Goal: Information Seeking & Learning: Check status

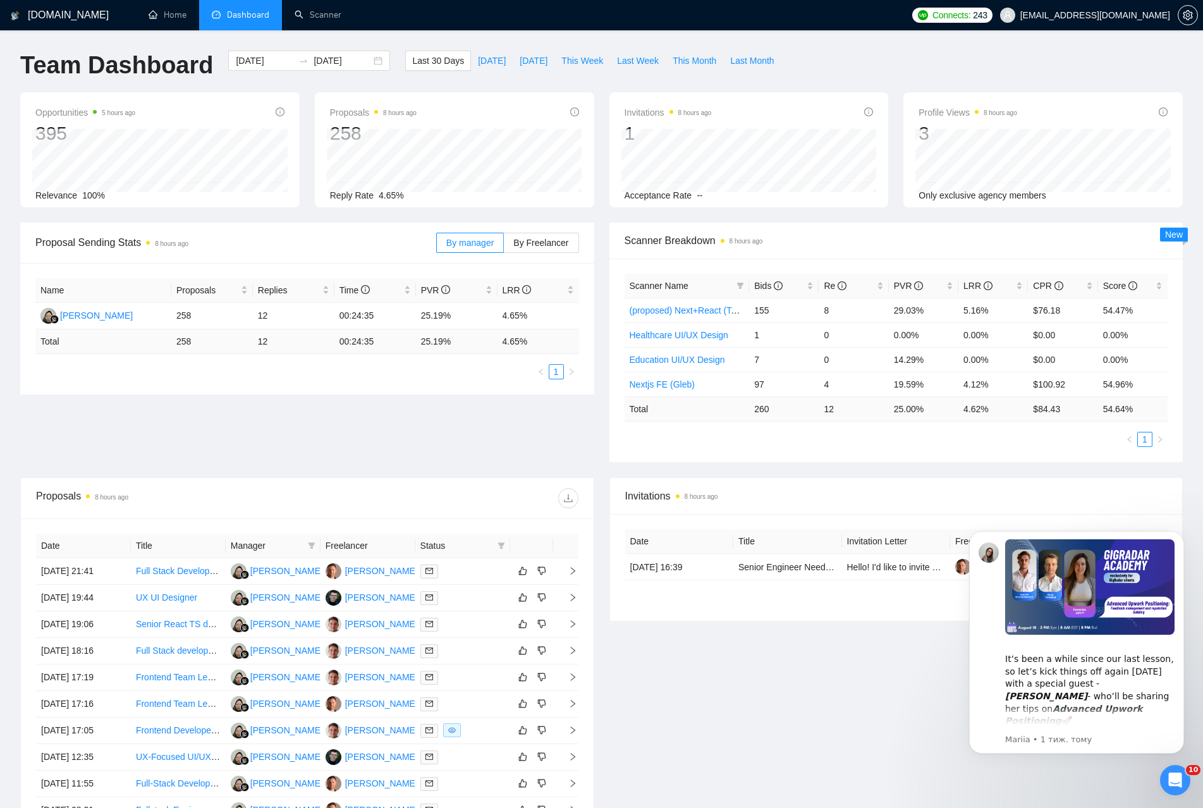
click at [530, 413] on div "Proposal Sending Stats 8 hours ago By manager By Freelancer Name Proposals Repl…" at bounding box center [601, 349] width 1177 height 255
click at [517, 415] on div "Proposal Sending Stats 8 hours ago By manager By Freelancer Name Proposals Repl…" at bounding box center [601, 349] width 1177 height 255
click at [833, 50] on div "[DOMAIN_NAME] Home Dashboard Scanner Connects: 243 [EMAIL_ADDRESS][DOMAIN_NAME]…" at bounding box center [601, 488] width 1203 height 977
click at [909, 313] on td "29.03%" at bounding box center [924, 310] width 70 height 25
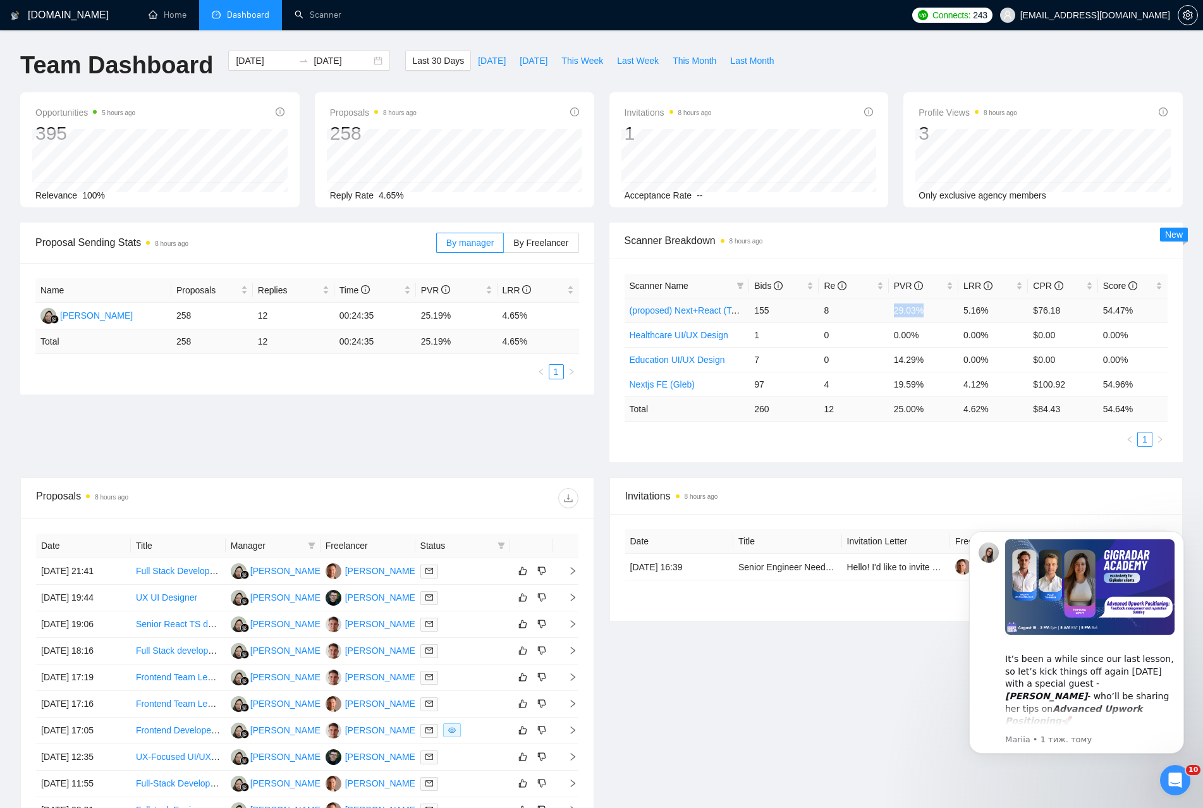
click at [909, 313] on td "29.03%" at bounding box center [924, 310] width 70 height 25
click at [906, 334] on td "0.00%" at bounding box center [924, 334] width 70 height 25
click at [908, 361] on td "14.29%" at bounding box center [924, 359] width 70 height 25
drag, startPoint x: 904, startPoint y: 334, endPoint x: 906, endPoint y: 365, distance: 31.0
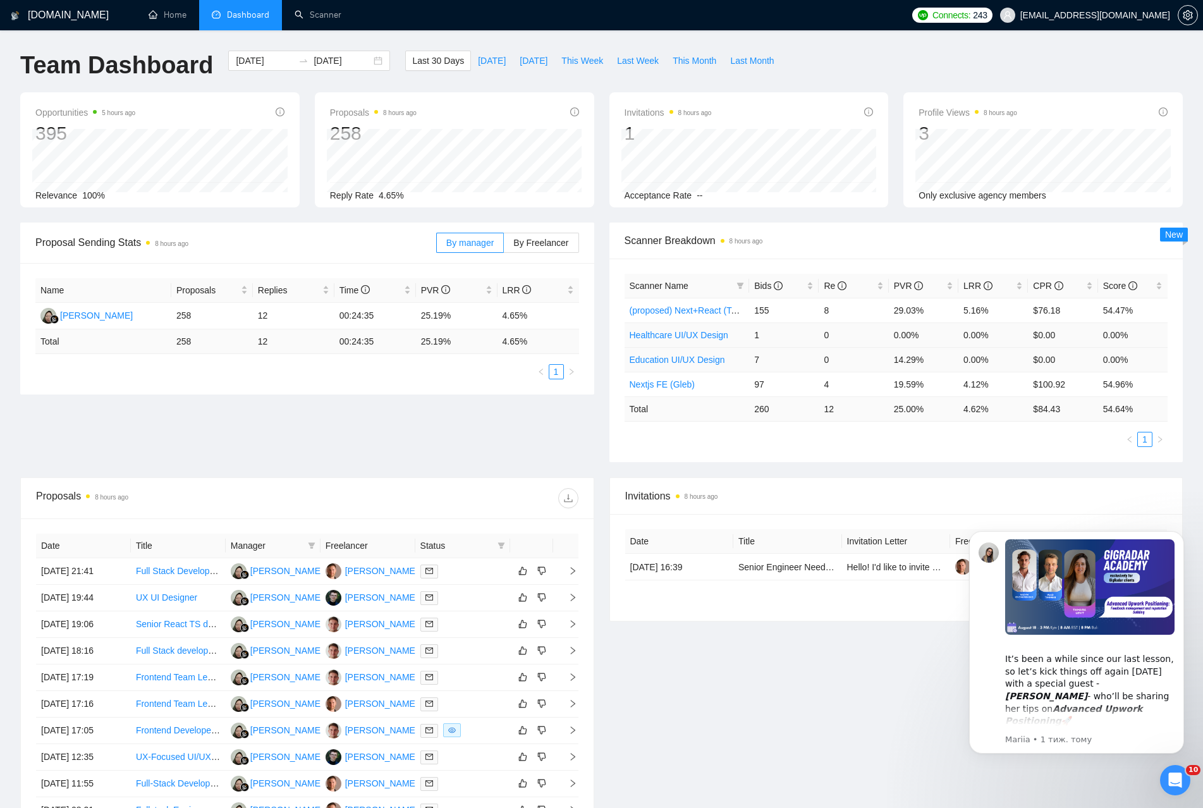
click at [904, 336] on td "0.00%" at bounding box center [924, 334] width 70 height 25
drag, startPoint x: 906, startPoint y: 365, endPoint x: 906, endPoint y: 341, distance: 24.0
click at [906, 364] on td "14.29%" at bounding box center [924, 359] width 70 height 25
click at [906, 341] on td "0.00%" at bounding box center [924, 334] width 70 height 25
click at [913, 337] on td "0.00%" at bounding box center [924, 334] width 70 height 25
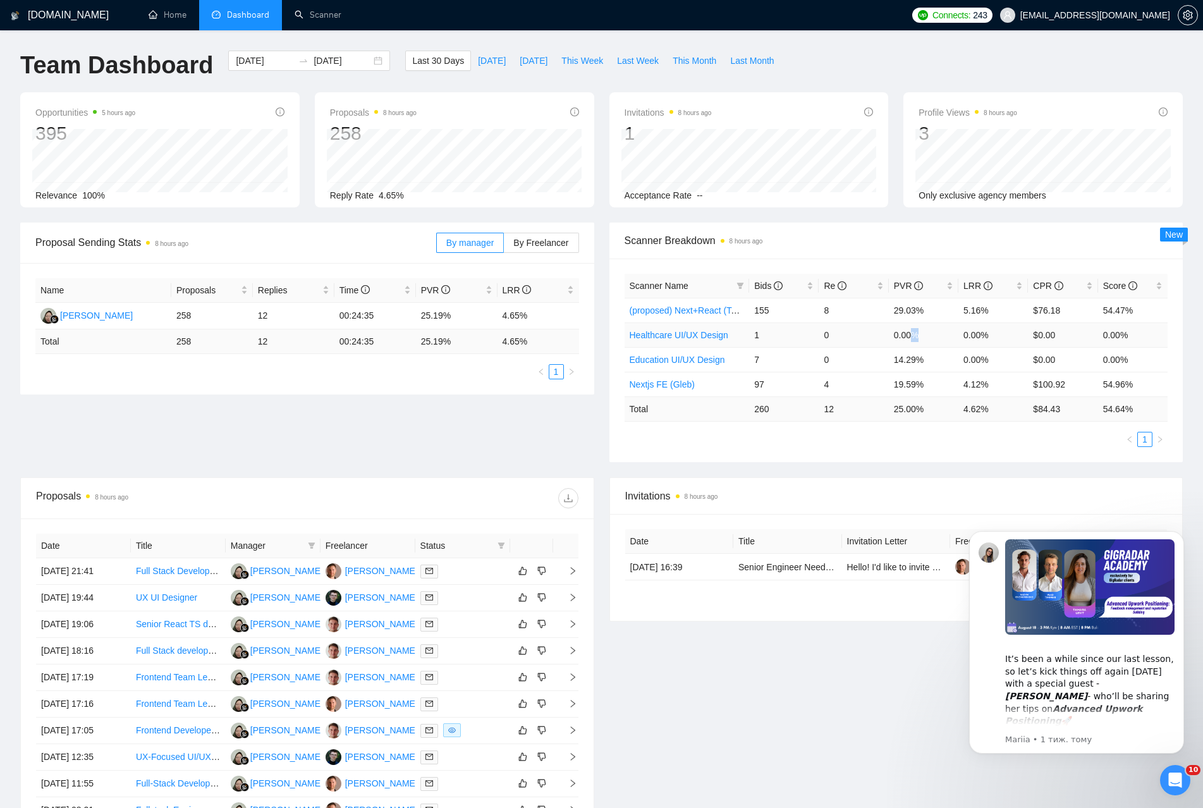
click at [913, 337] on td "0.00%" at bounding box center [924, 334] width 70 height 25
drag, startPoint x: 884, startPoint y: 360, endPoint x: 945, endPoint y: 358, distance: 61.3
click at [945, 358] on tr "Education UI/UX Design 7 0 14.29% 0.00% $0.00 0.00%" at bounding box center [896, 359] width 544 height 25
click at [750, 360] on td "7" at bounding box center [784, 359] width 70 height 25
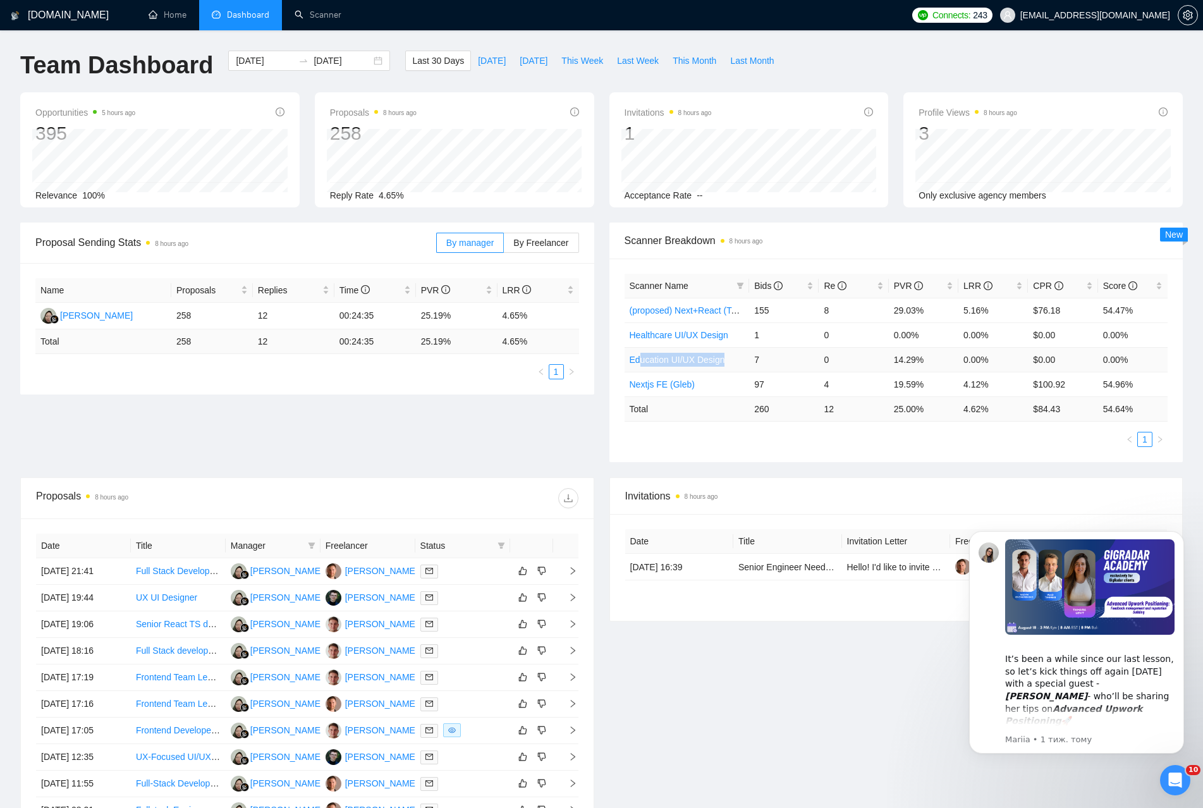
drag, startPoint x: 734, startPoint y: 357, endPoint x: 640, endPoint y: 362, distance: 94.3
click at [639, 362] on td "Education UI/UX Design" at bounding box center [686, 359] width 125 height 25
drag, startPoint x: 737, startPoint y: 337, endPoint x: 629, endPoint y: 339, distance: 107.4
click at [629, 339] on td "Healthcare UI/UX Design" at bounding box center [686, 334] width 125 height 25
click at [801, 359] on td "7" at bounding box center [784, 359] width 70 height 25
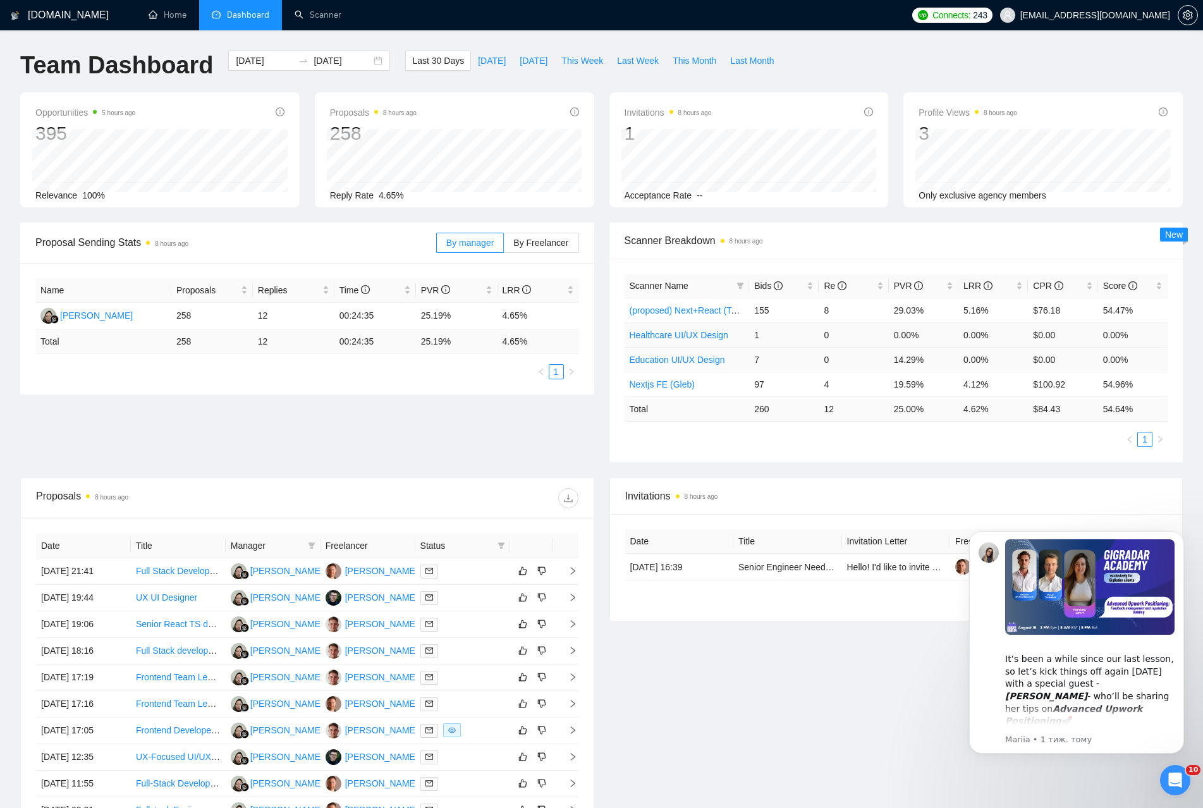
click at [804, 337] on td "1" at bounding box center [784, 334] width 70 height 25
click at [819, 71] on div "Team Dashboard [DATE] [DATE] Last 30 Days [DATE] [DATE] This Week Last Week Thi…" at bounding box center [601, 72] width 1177 height 42
click at [827, 61] on div "Team Dashboard [DATE] [DATE] Last 30 Days [DATE] [DATE] This Week Last Week Thi…" at bounding box center [601, 72] width 1177 height 42
click at [834, 59] on div "Team Dashboard [DATE] [DATE] Last 30 Days [DATE] [DATE] This Week Last Week Thi…" at bounding box center [601, 72] width 1177 height 42
click at [830, 59] on div "Team Dashboard [DATE] [DATE] Last 30 Days [DATE] [DATE] This Week Last Week Thi…" at bounding box center [601, 72] width 1177 height 42
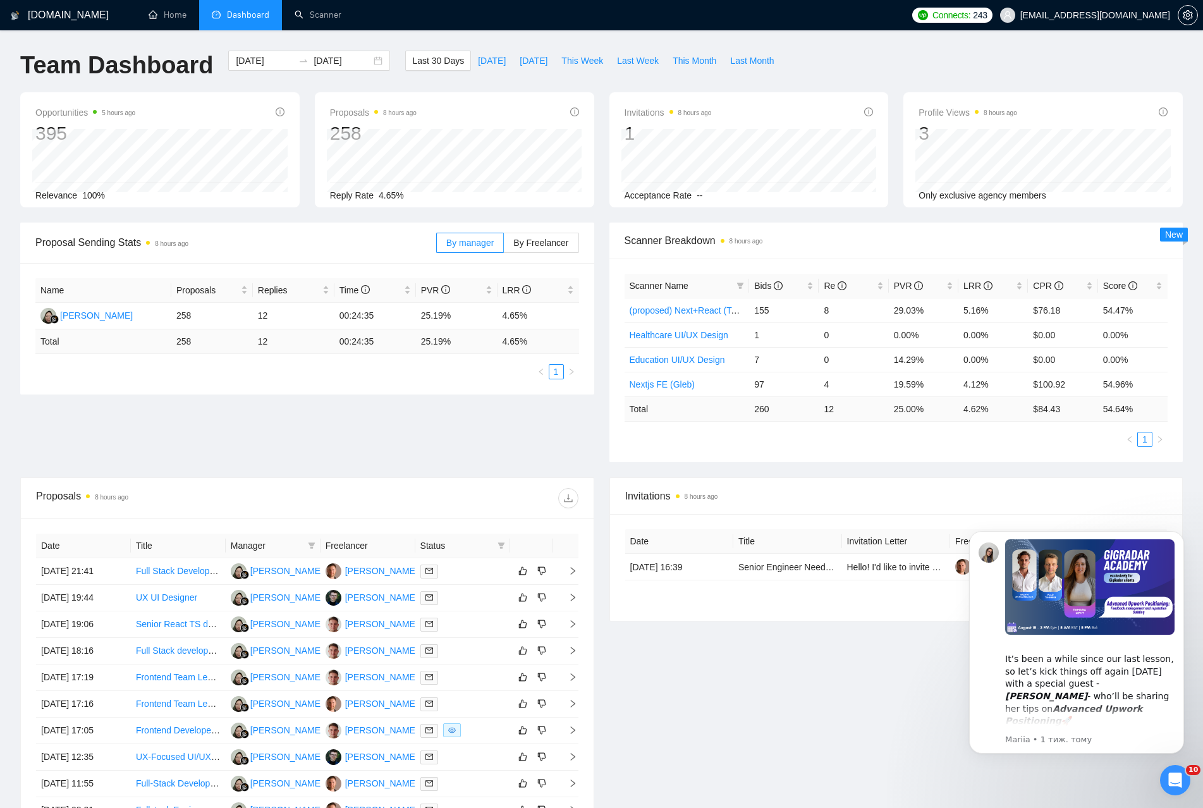
click at [481, 430] on div "Proposal Sending Stats 8 hours ago By manager By Freelancer Name Proposals Repl…" at bounding box center [601, 349] width 1177 height 255
click at [777, 53] on div "Team Dashboard [DATE] [DATE] Last 30 Days [DATE] [DATE] This Week Last Week Thi…" at bounding box center [601, 72] width 1177 height 42
click at [813, 70] on div "Team Dashboard [DATE] [DATE] Last 30 Days [DATE] [DATE] This Week Last Week Thi…" at bounding box center [601, 72] width 1177 height 42
click at [477, 459] on div "Proposal Sending Stats 8 hours ago By manager By Freelancer Name Proposals Repl…" at bounding box center [601, 349] width 1177 height 255
click at [477, 436] on div "Proposal Sending Stats 8 hours ago By manager By Freelancer Name Proposals Repl…" at bounding box center [601, 349] width 1177 height 255
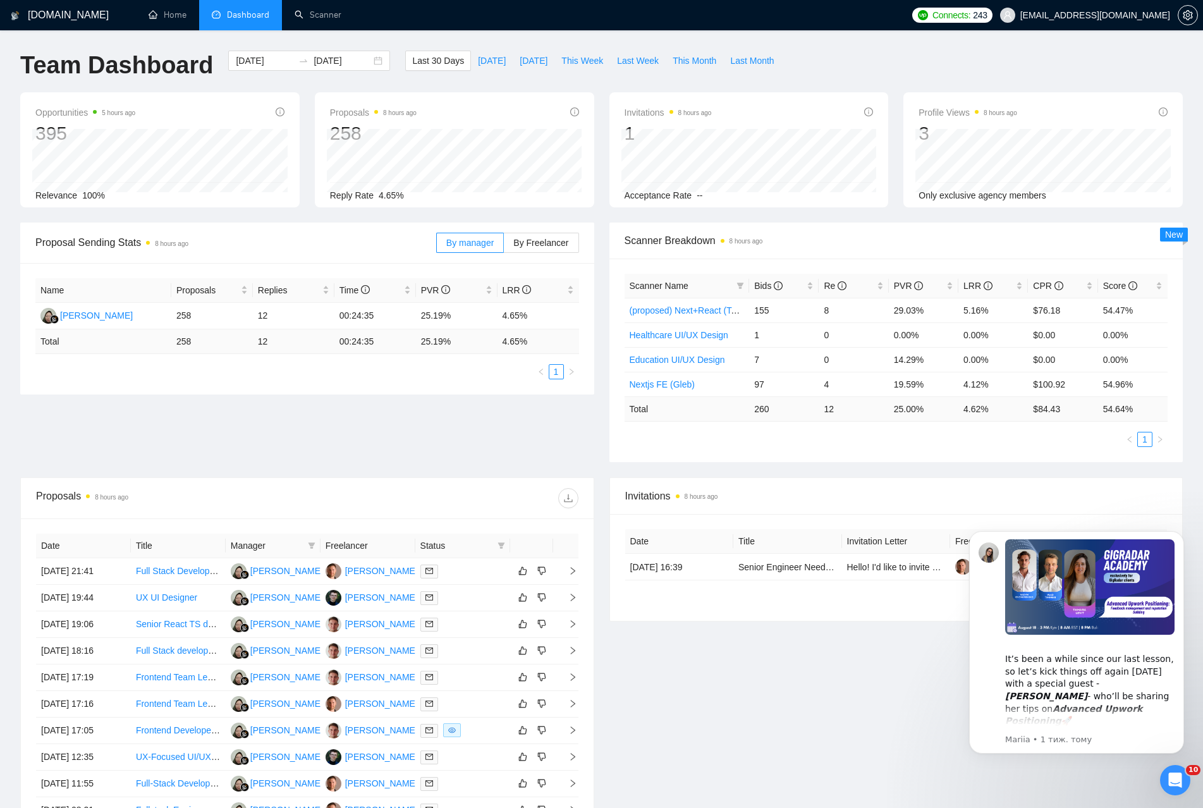
click at [442, 413] on div "Proposal Sending Stats 8 hours ago By manager By Freelancer Name Proposals Repl…" at bounding box center [601, 349] width 1177 height 255
